Goal: Task Accomplishment & Management: Understand process/instructions

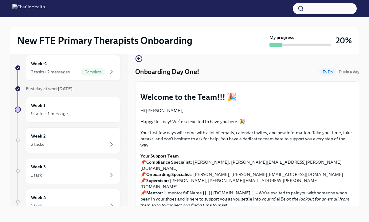
scroll to position [811, 0]
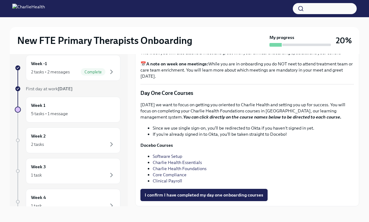
click at [168, 183] on link "Clinical Payroll" at bounding box center [168, 181] width 30 height 6
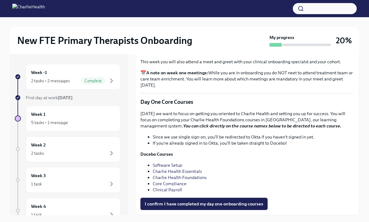
scroll to position [10, 0]
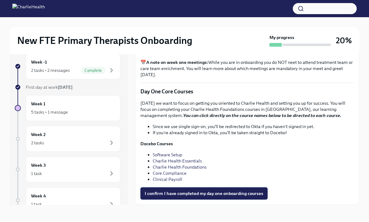
click at [214, 195] on span "I confirm I have completed my day one onboarding courses" at bounding box center [204, 194] width 119 height 6
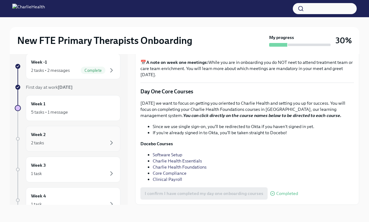
click at [81, 139] on div "Week 2 2 tasks" at bounding box center [73, 138] width 84 height 15
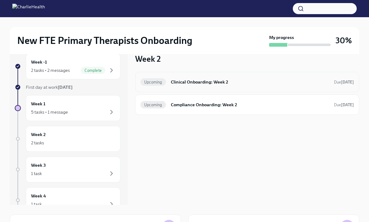
click at [195, 84] on h6 "Clinical Onboarding: Week 2" at bounding box center [250, 82] width 158 height 7
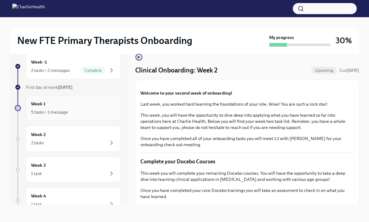
click at [93, 112] on div "5 tasks • 1 message" at bounding box center [73, 112] width 84 height 7
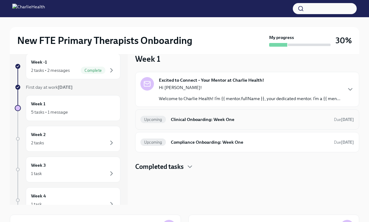
click at [245, 118] on h6 "Clinical Onboarding: Week One" at bounding box center [250, 119] width 158 height 7
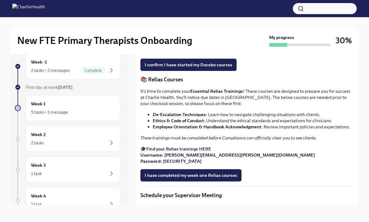
scroll to position [284, 0]
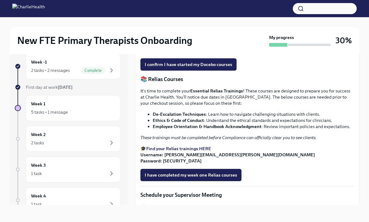
click at [194, 42] on strong "Access Your Docebo Training Here!" at bounding box center [181, 40] width 71 height 6
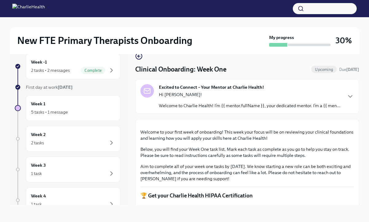
scroll to position [0, 0]
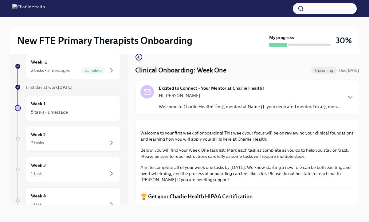
click at [245, 110] on div "Excited to Connect – Your Mentor at Charlie Health! Hi [PERSON_NAME]! Welcome t…" at bounding box center [247, 97] width 224 height 35
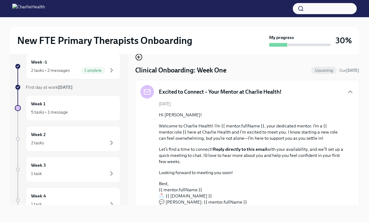
click at [140, 60] on circle "button" at bounding box center [139, 57] width 6 height 6
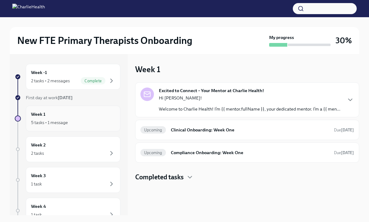
click at [90, 110] on div "Week 1 5 tasks • 1 message" at bounding box center [73, 119] width 95 height 26
click at [79, 78] on div "2 tasks • 2 messages Complete" at bounding box center [73, 80] width 84 height 7
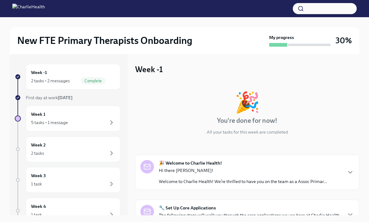
scroll to position [84, 0]
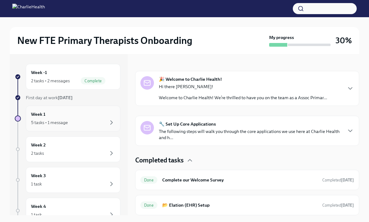
click at [78, 112] on div "Week 1 5 tasks • 1 message" at bounding box center [73, 118] width 84 height 15
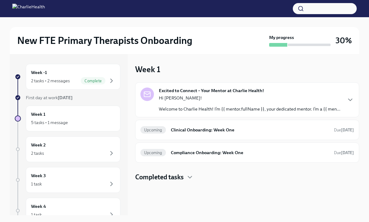
click at [229, 98] on p "Hi [PERSON_NAME]!" at bounding box center [250, 98] width 182 height 6
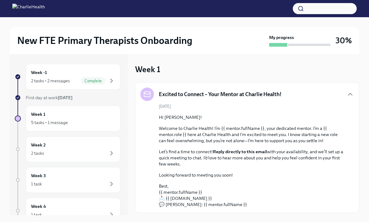
click at [229, 98] on div "Excited to Connect – Your Mentor at Charlie Health!" at bounding box center [210, 95] width 141 height 14
click at [345, 89] on div "Excited to Connect – Your Mentor at Charlie Health!" at bounding box center [247, 95] width 214 height 14
click at [349, 93] on icon "button" at bounding box center [350, 94] width 7 height 7
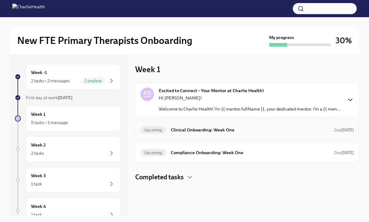
click at [208, 130] on h6 "Clinical Onboarding: Week One" at bounding box center [250, 130] width 158 height 7
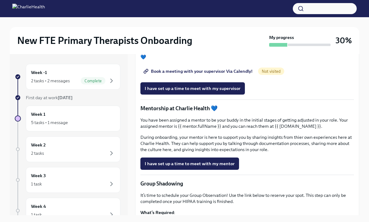
scroll to position [519, 0]
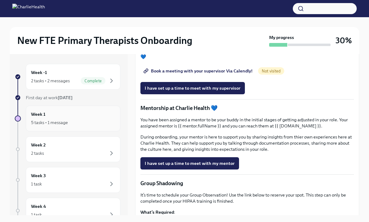
click at [97, 123] on div "5 tasks • 1 message" at bounding box center [73, 122] width 84 height 7
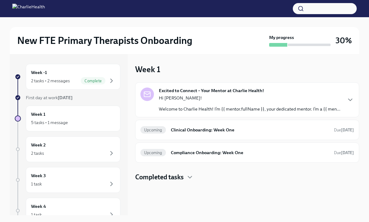
click at [173, 178] on h4 "Completed tasks" at bounding box center [159, 177] width 49 height 9
click at [63, 151] on div "2 tasks" at bounding box center [73, 153] width 84 height 7
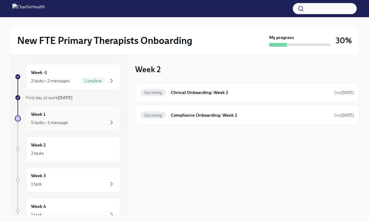
click at [69, 118] on div "Week 1 5 tasks • 1 message" at bounding box center [73, 118] width 84 height 15
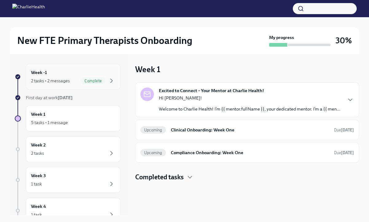
click at [85, 80] on span "Complete" at bounding box center [93, 81] width 25 height 5
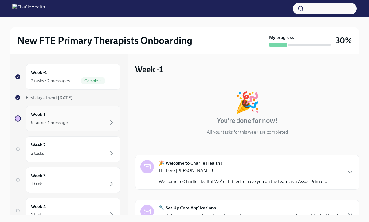
click at [85, 114] on div "Week 1 5 tasks • 1 message" at bounding box center [73, 118] width 84 height 15
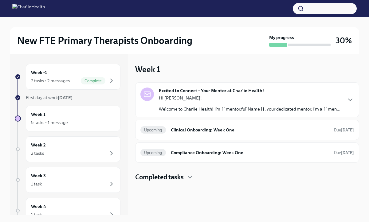
click at [253, 95] on p "Hi [PERSON_NAME]!" at bounding box center [250, 98] width 182 height 6
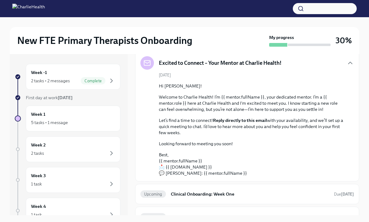
scroll to position [28, 0]
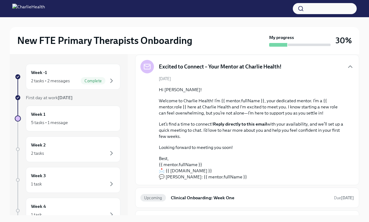
click at [285, 73] on div "Excited to Connect – Your Mentor at Charlie Health!" at bounding box center [247, 67] width 214 height 14
click at [285, 64] on div "Excited to Connect – Your Mentor at Charlie Health!" at bounding box center [247, 67] width 214 height 14
click at [353, 68] on icon "button" at bounding box center [350, 66] width 7 height 7
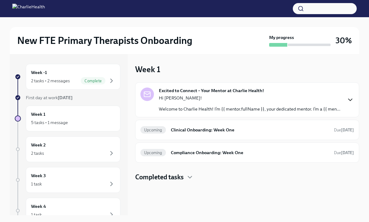
scroll to position [0, 0]
